Goal: Navigation & Orientation: Find specific page/section

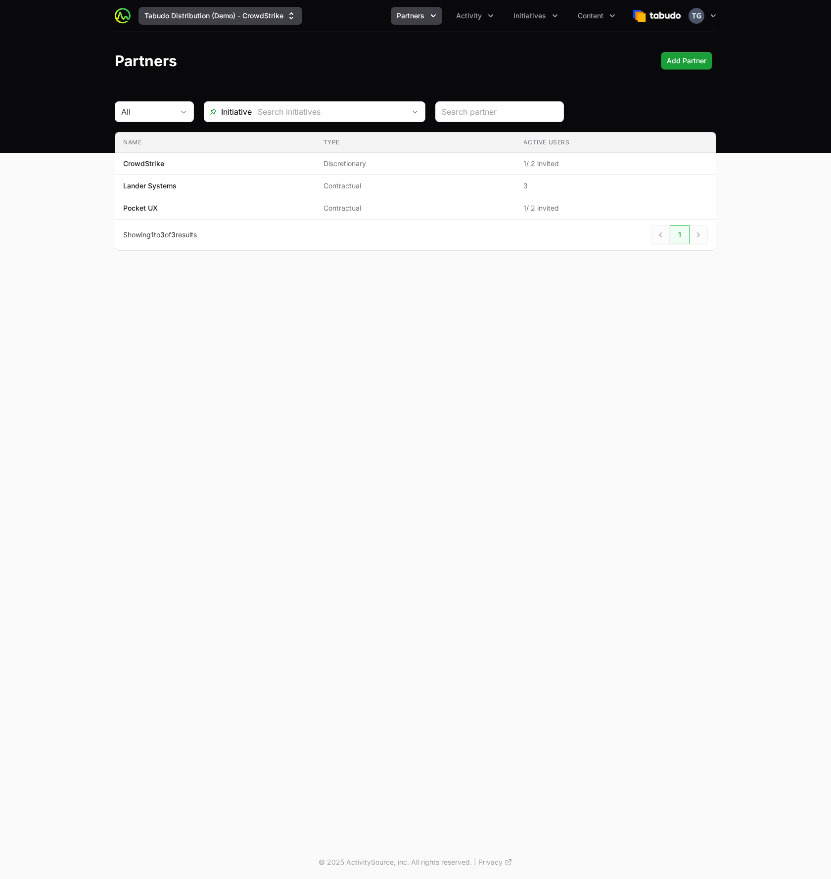
click at [209, 14] on button "Tabudo Distribution (Demo) - CrowdStrike" at bounding box center [220, 16] width 164 height 18
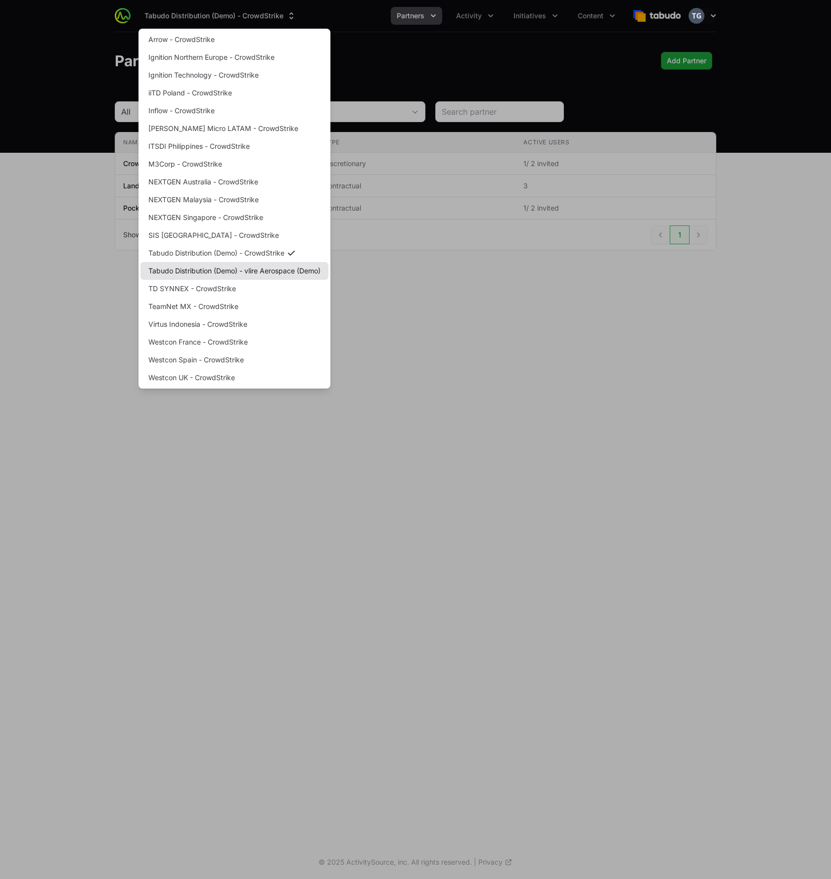
click at [248, 276] on link "Tabudo Distribution (Demo) - vlire Aerospace (Demo)" at bounding box center [234, 271] width 188 height 18
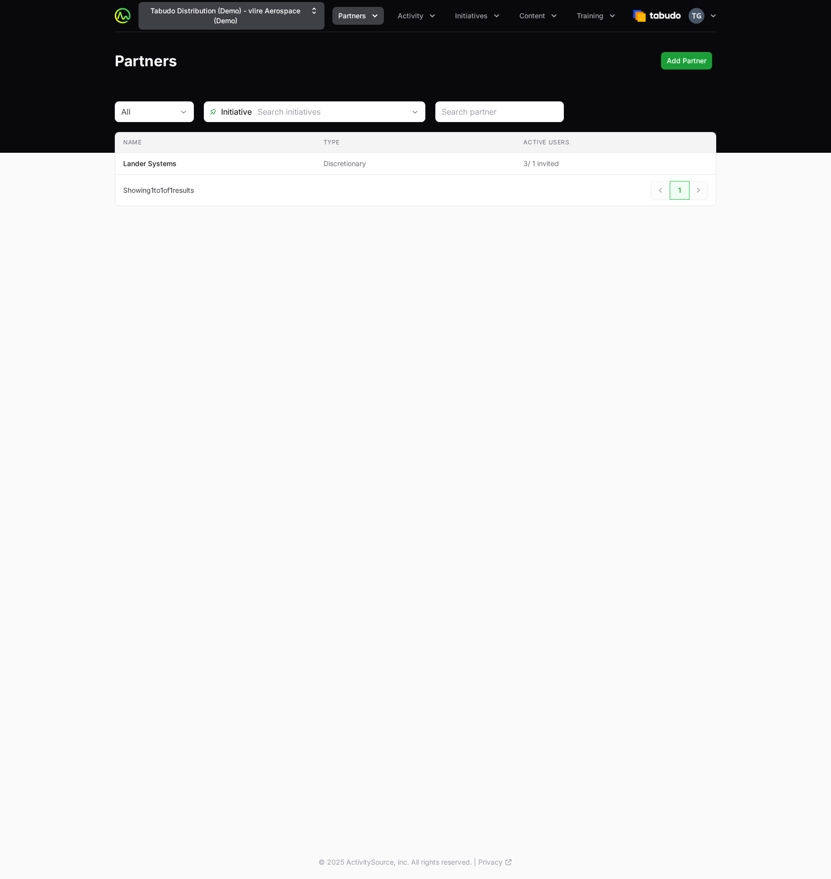
click at [188, 13] on button "Tabudo Distribution (Demo) - vlire Aerospace (Demo)" at bounding box center [231, 16] width 186 height 28
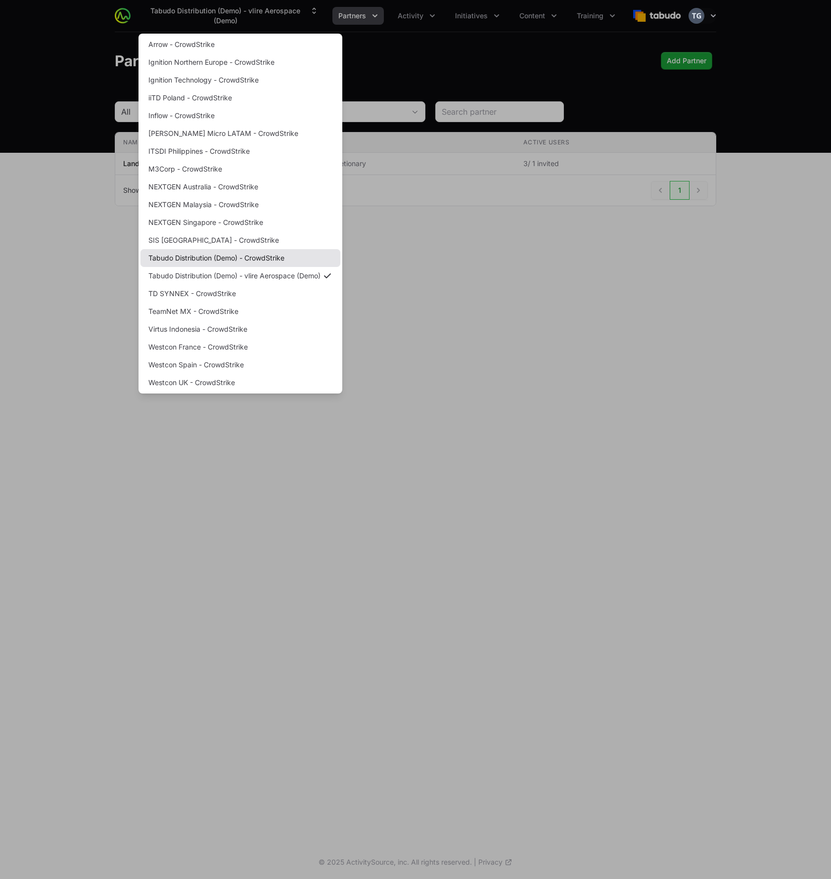
click at [291, 257] on link "Tabudo Distribution (Demo) - CrowdStrike" at bounding box center [240, 258] width 200 height 18
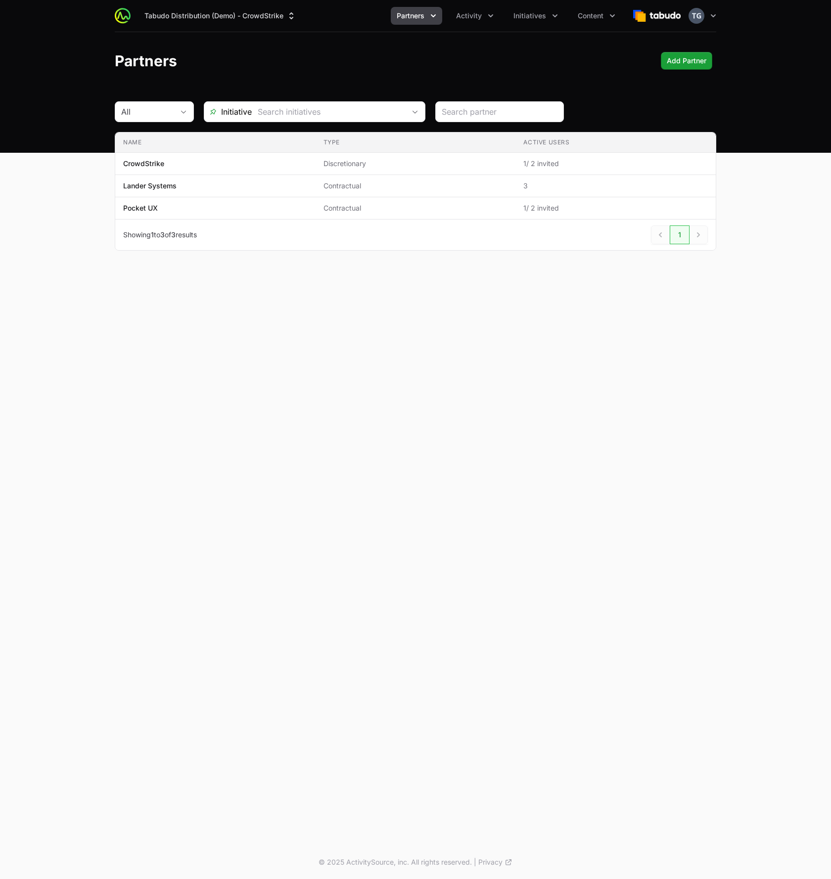
click at [715, 17] on icon "button" at bounding box center [713, 16] width 10 height 10
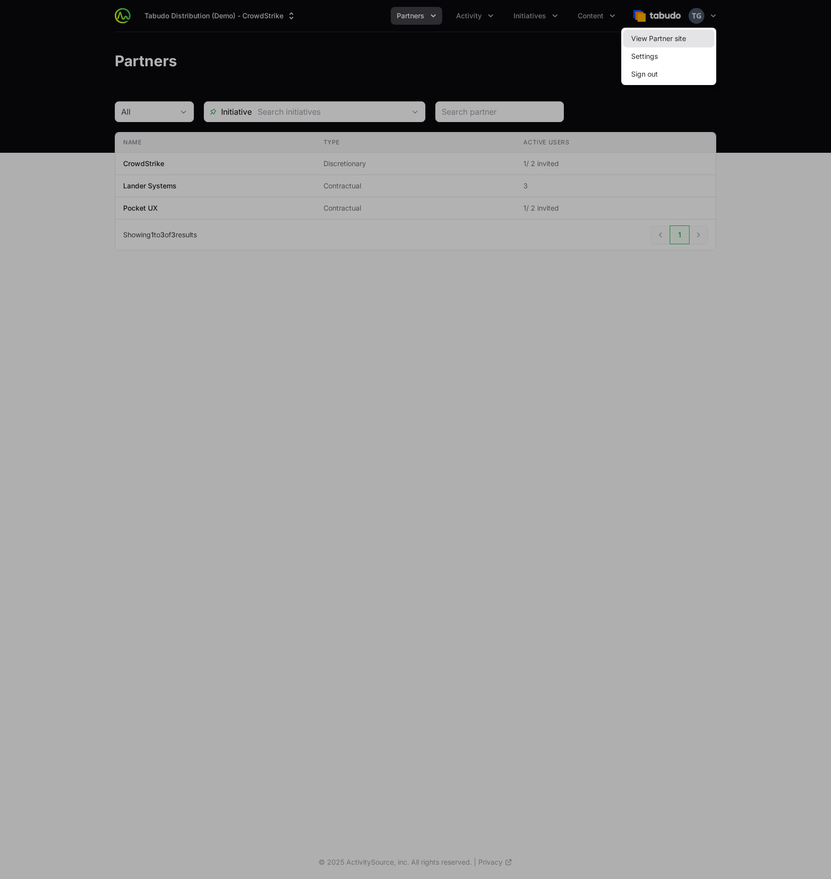
click at [706, 36] on link "View Partner site" at bounding box center [668, 39] width 91 height 18
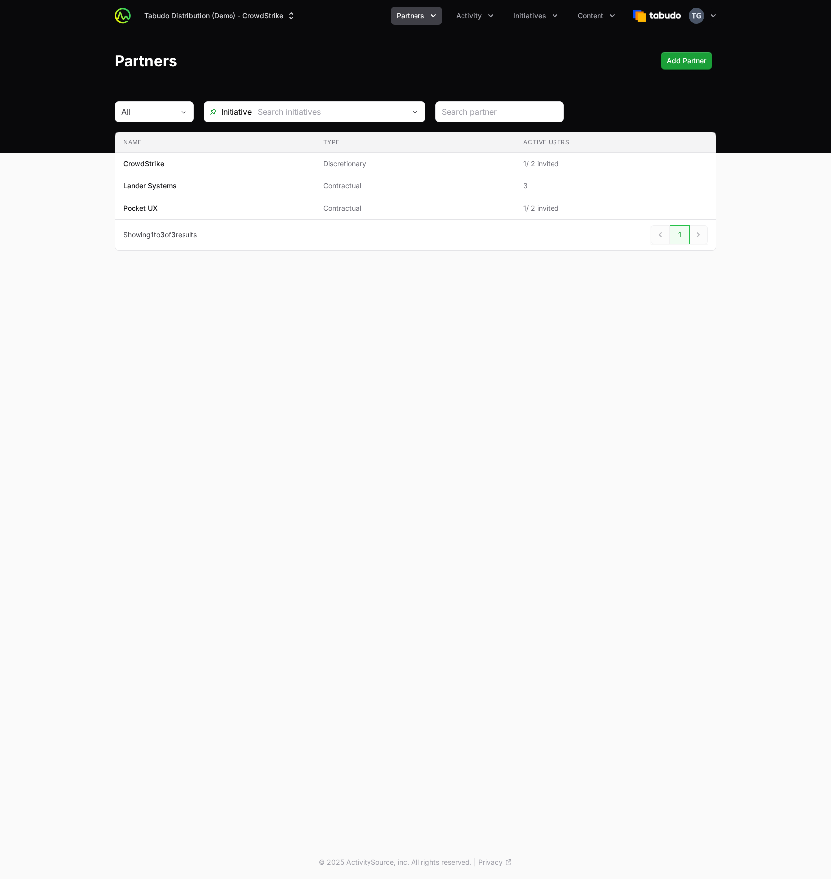
click at [410, 20] on span "Partners" at bounding box center [410, 16] width 28 height 10
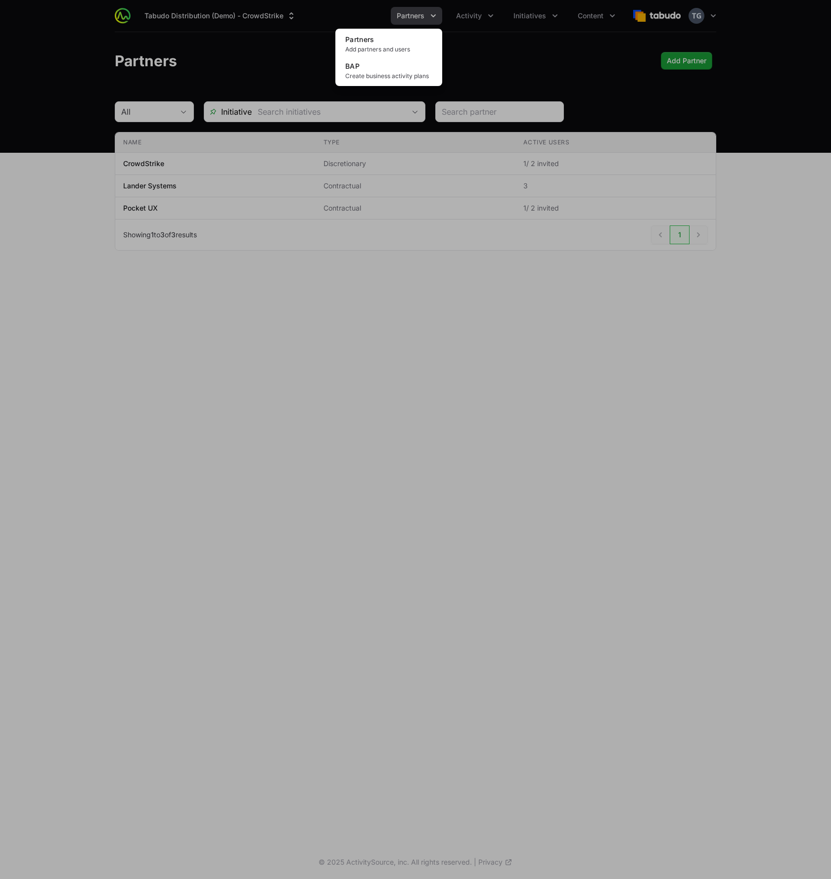
click at [415, 17] on div "Partners menu" at bounding box center [415, 439] width 831 height 879
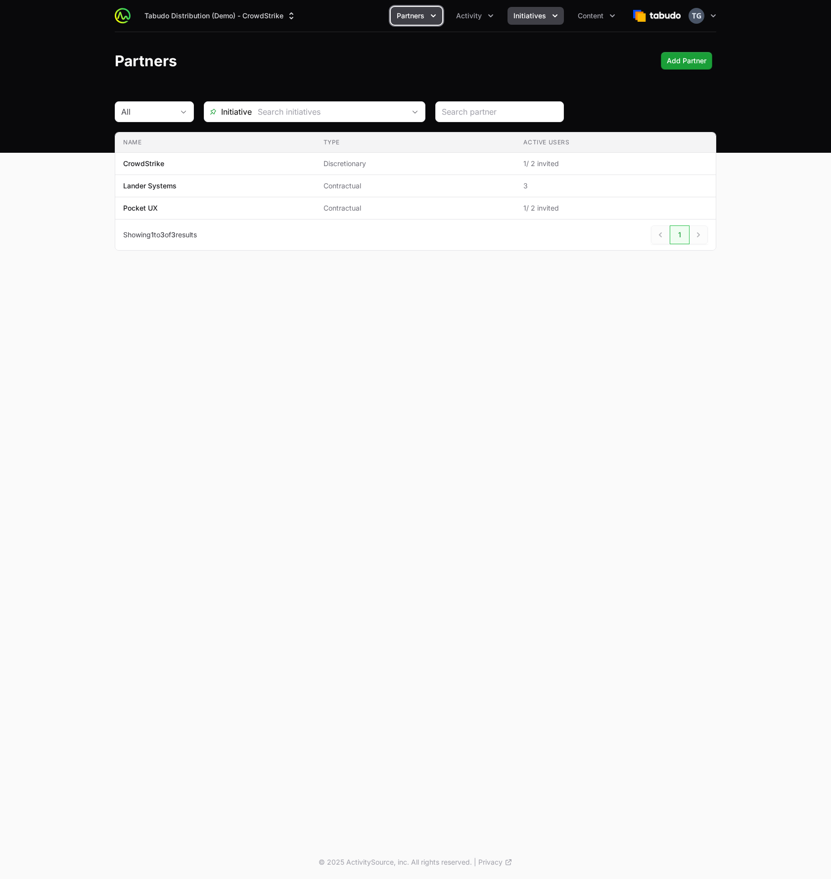
click at [527, 15] on span "Initiatives" at bounding box center [529, 16] width 33 height 10
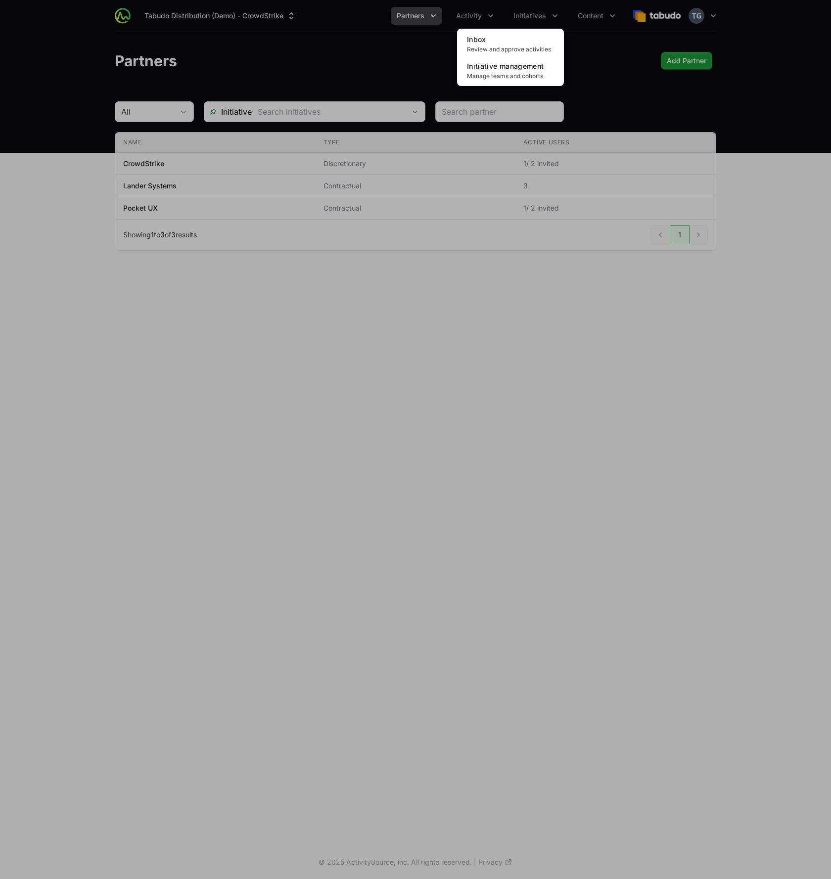
click at [527, 14] on div "Initiatives menu" at bounding box center [415, 439] width 831 height 879
